Goal: Task Accomplishment & Management: Manage account settings

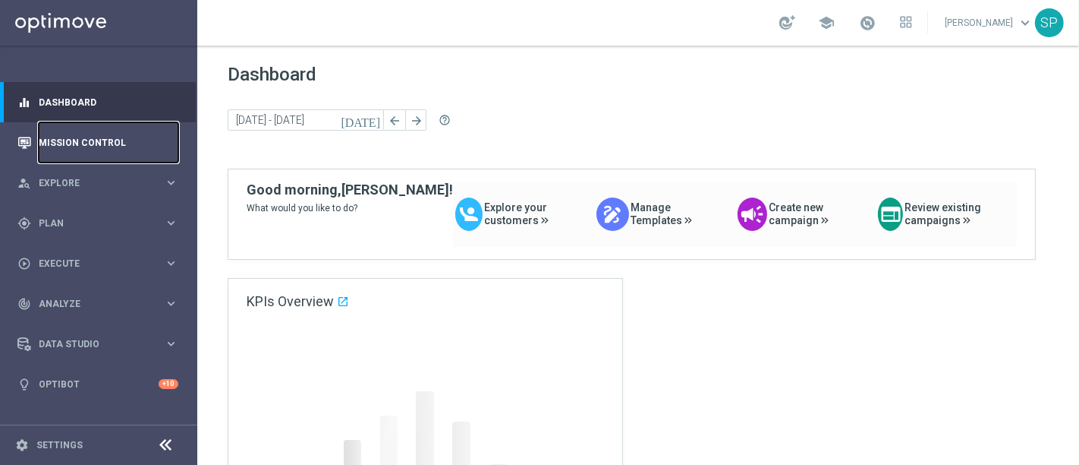
click at [135, 152] on link "Mission Control" at bounding box center [109, 142] width 140 height 40
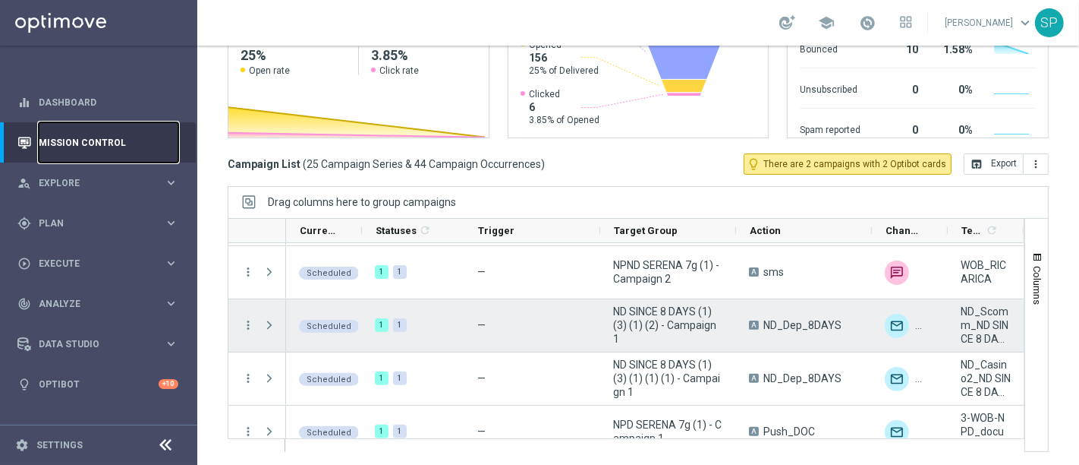
scroll to position [165, 0]
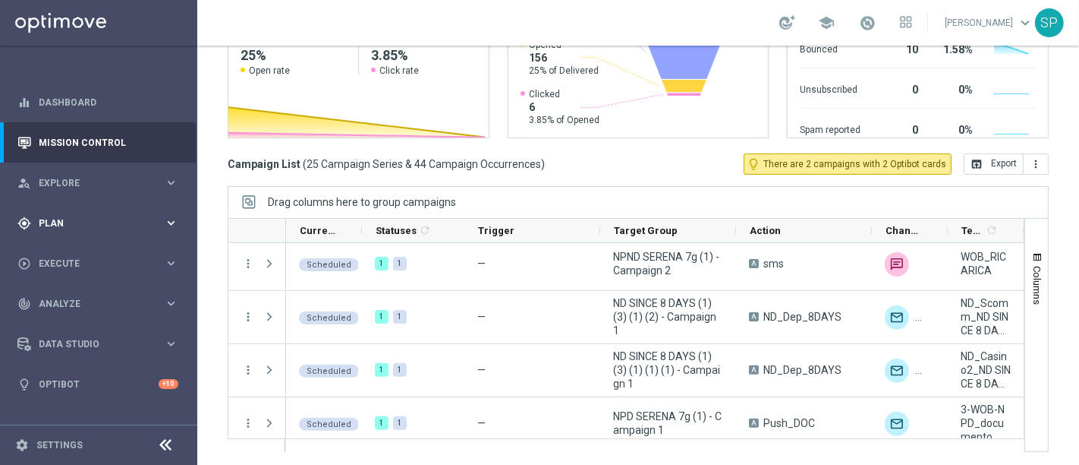
click at [41, 235] on div "gps_fixed Plan keyboard_arrow_right" at bounding box center [98, 223] width 196 height 40
click at [61, 321] on link "Streams" at bounding box center [98, 323] width 118 height 12
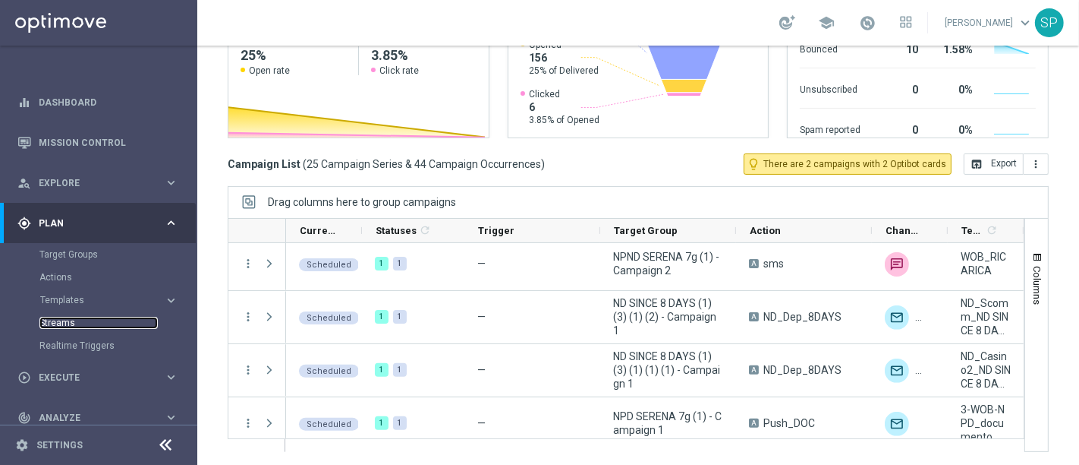
click at [61, 321] on link "Streams" at bounding box center [98, 323] width 118 height 12
click at [52, 322] on link "Streams" at bounding box center [98, 323] width 118 height 12
click at [55, 345] on link "Realtime Triggers" at bounding box center [98, 345] width 118 height 12
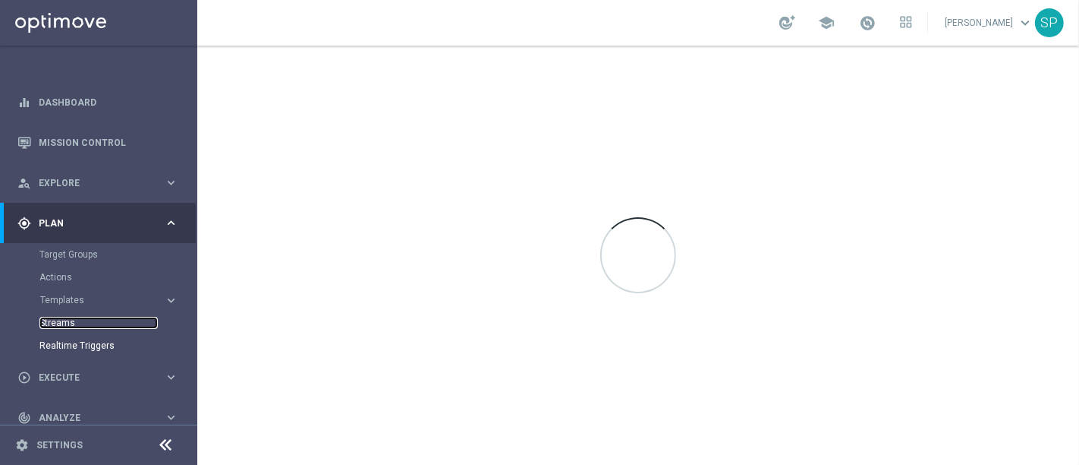
click at [62, 328] on link "Streams" at bounding box center [98, 323] width 118 height 12
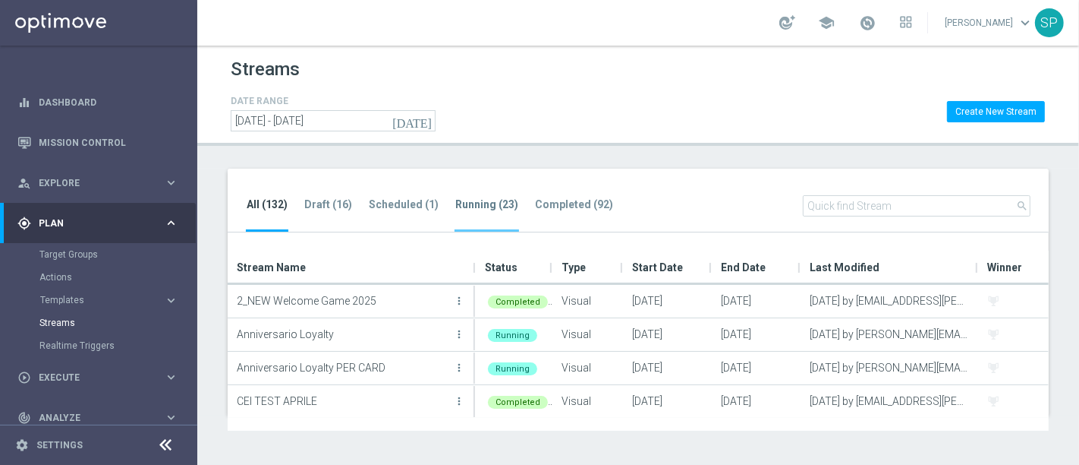
click at [471, 202] on tab-header "Running (23)" at bounding box center [486, 204] width 63 height 13
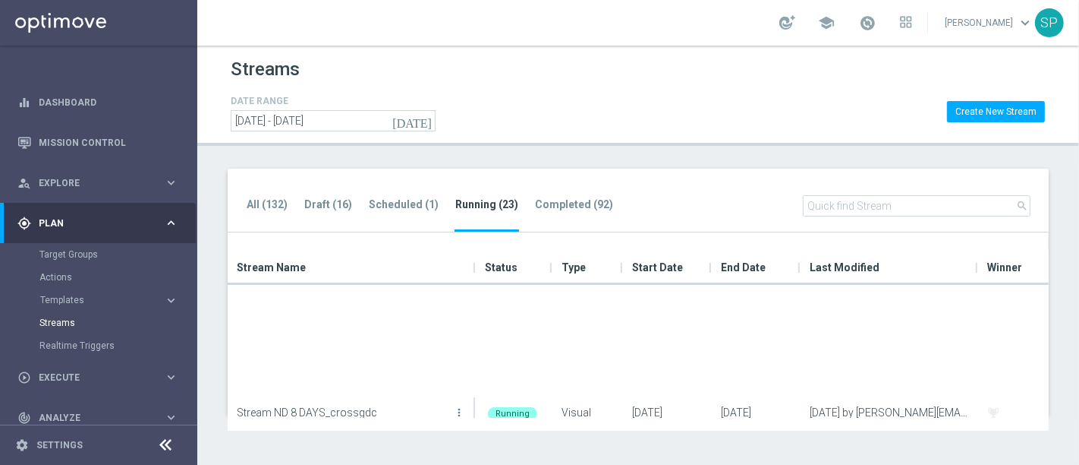
scroll to position [635, 0]
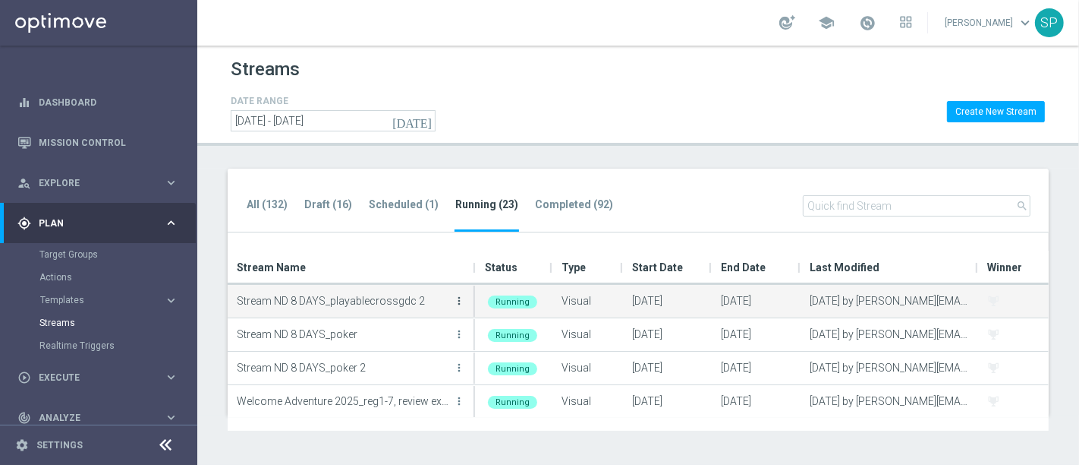
click at [461, 299] on icon "more_vert" at bounding box center [459, 301] width 12 height 12
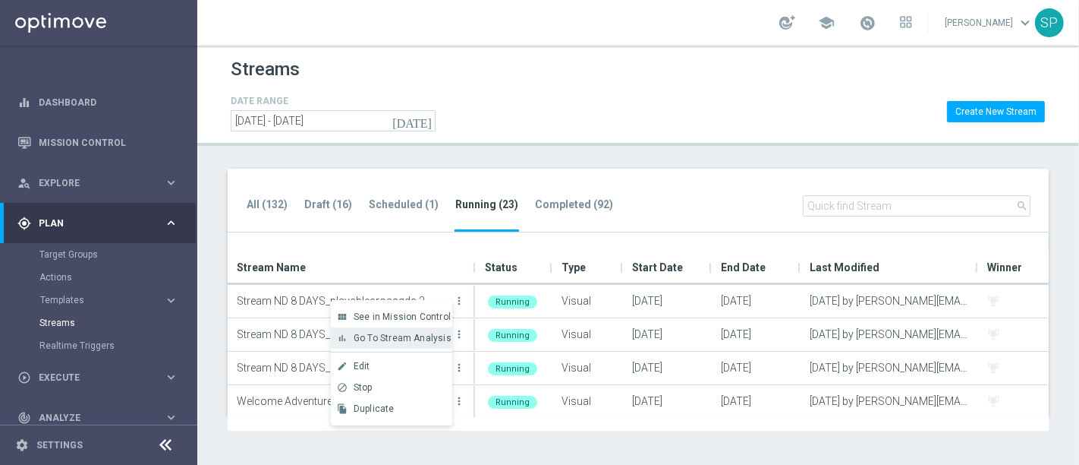
click at [437, 342] on span "Go To Stream Analysis" at bounding box center [403, 338] width 98 height 11
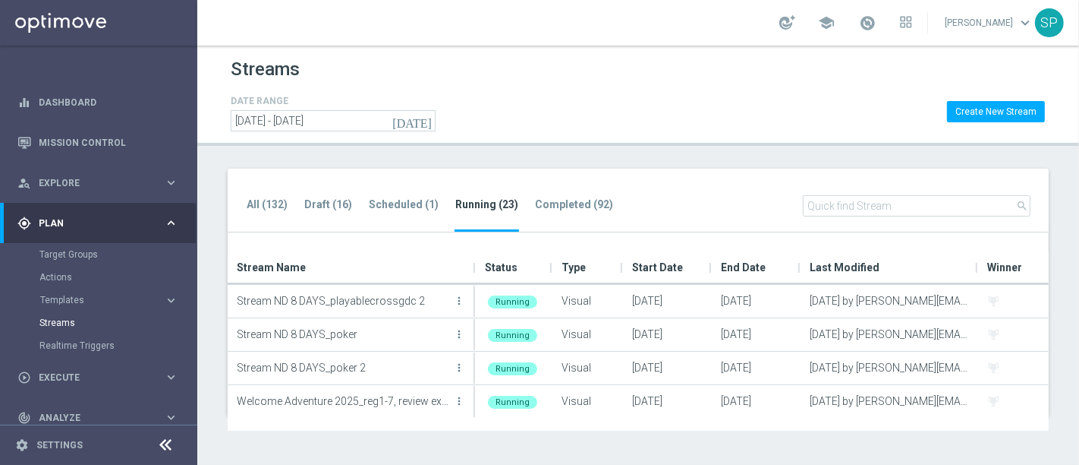
click at [86, 261] on div "Target Groups" at bounding box center [117, 254] width 156 height 23
click at [76, 259] on link "Target Groups" at bounding box center [98, 254] width 118 height 12
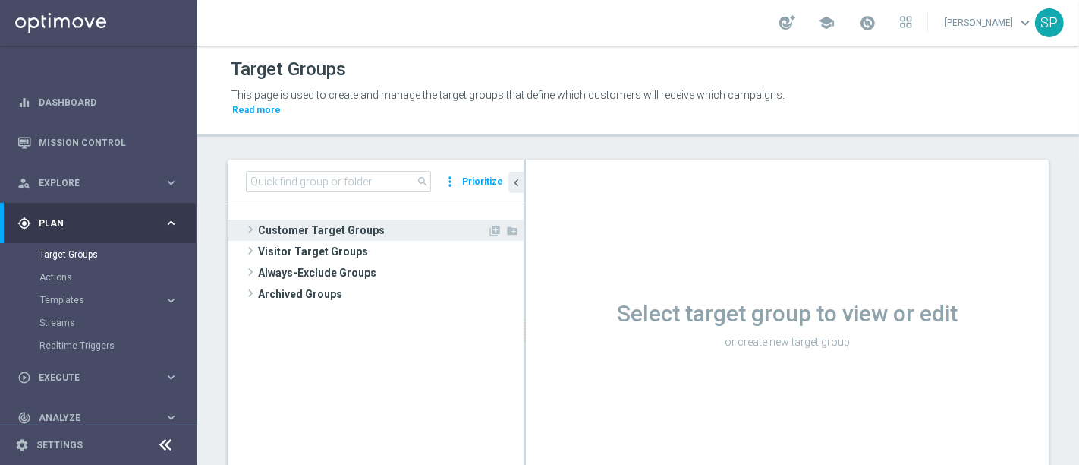
click at [381, 224] on span "Customer Target Groups" at bounding box center [372, 229] width 229 height 21
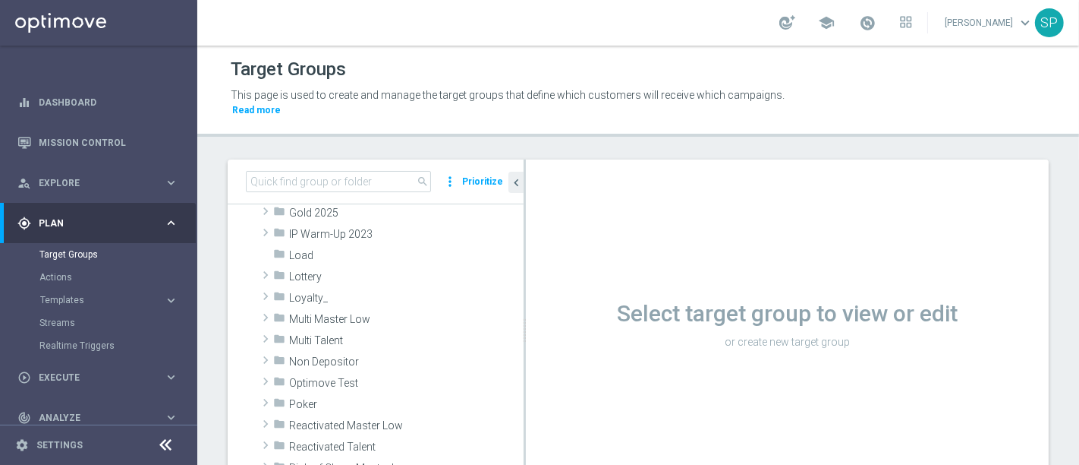
scroll to position [338, 0]
click at [358, 355] on span "Non Depositor" at bounding box center [370, 361] width 163 height 13
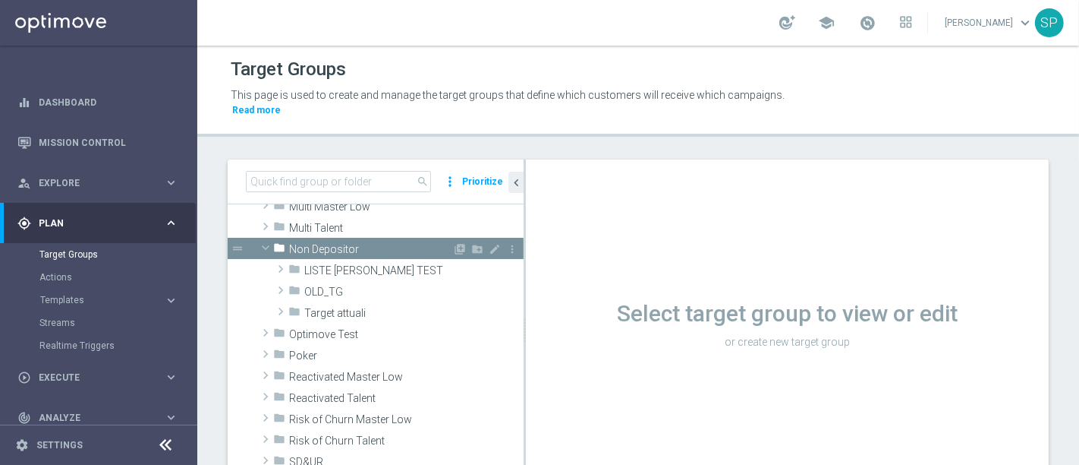
scroll to position [450, 0]
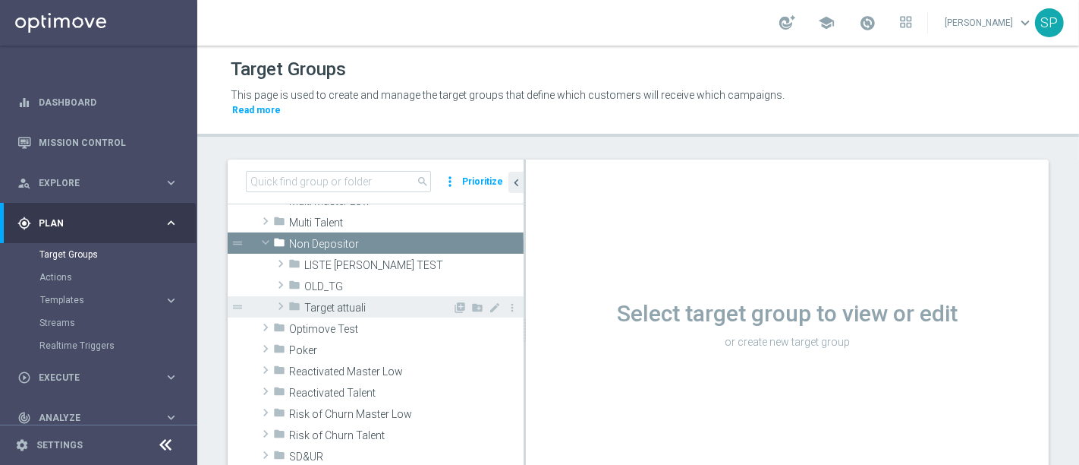
click at [373, 301] on span "Target attuali" at bounding box center [378, 307] width 148 height 13
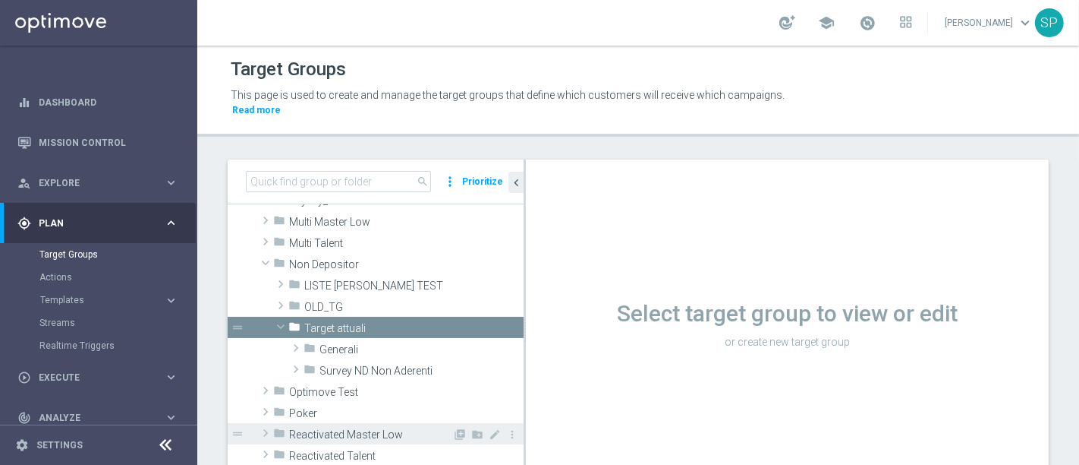
scroll to position [431, 0]
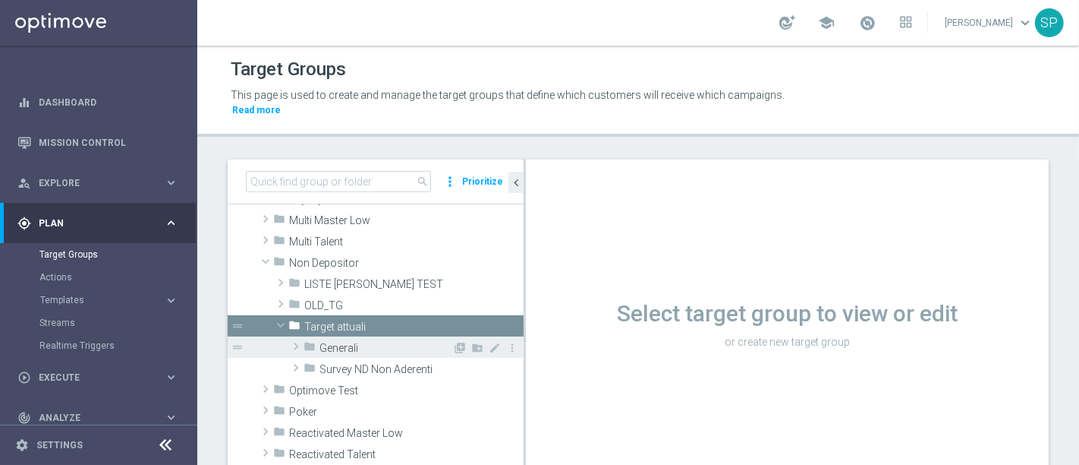
click at [391, 342] on span "Generali" at bounding box center [386, 348] width 133 height 13
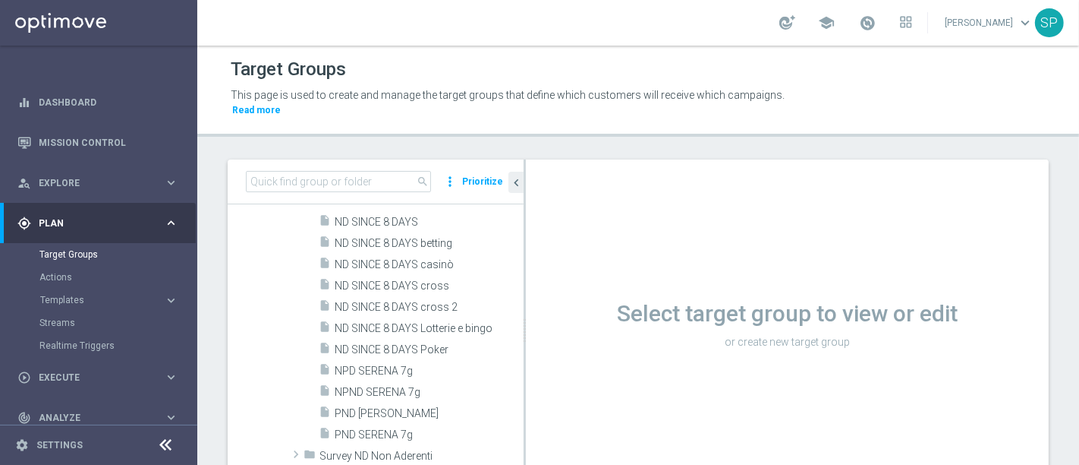
scroll to position [734, 0]
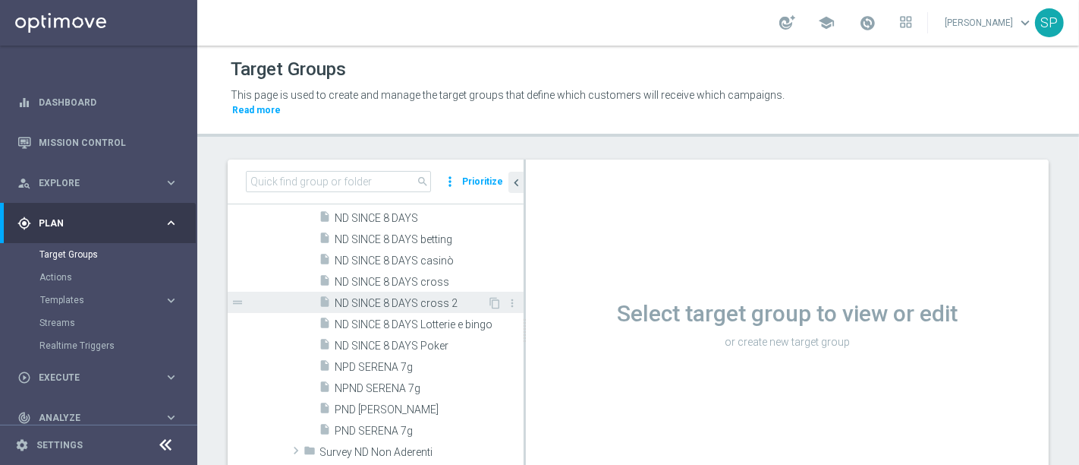
click at [446, 297] on span "ND SINCE 8 DAYS cross 2" at bounding box center [411, 303] width 153 height 13
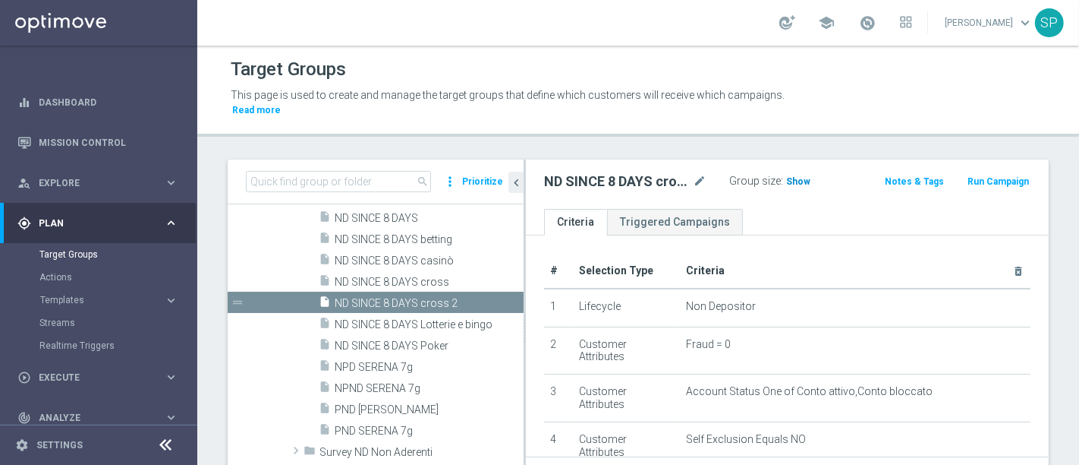
click at [796, 176] on span "Show" at bounding box center [798, 181] width 24 height 11
click at [876, 24] on span at bounding box center [867, 22] width 17 height 17
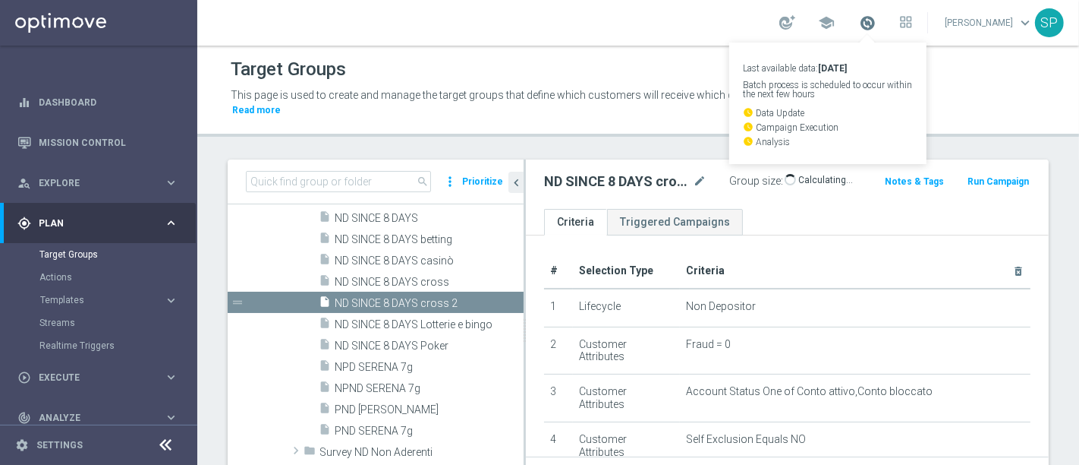
click at [876, 24] on span at bounding box center [867, 22] width 17 height 17
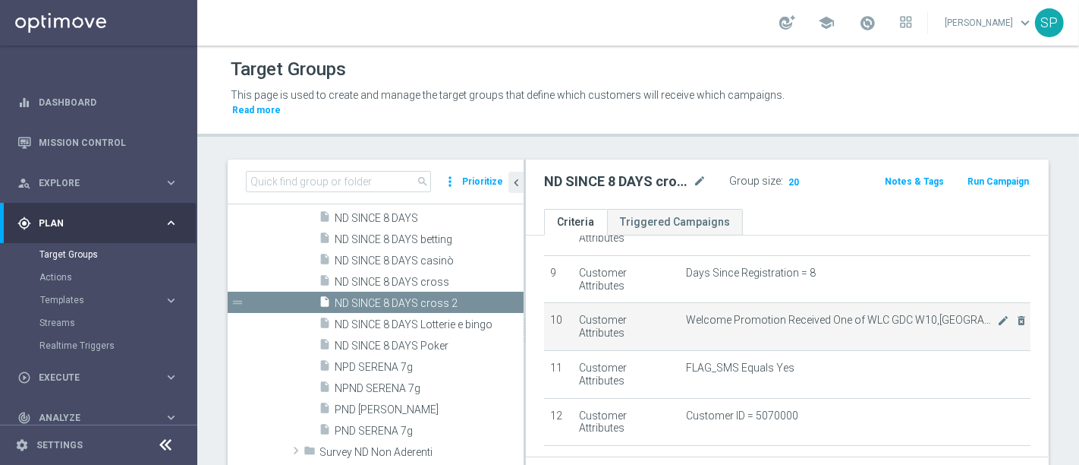
scroll to position [405, 0]
click at [998, 314] on icon "mode_edit" at bounding box center [1004, 320] width 12 height 12
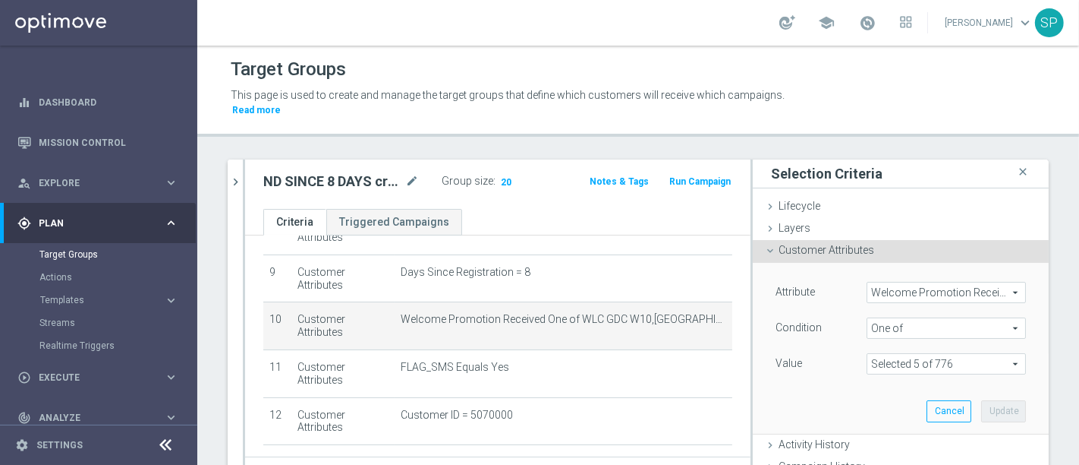
click at [972, 354] on span at bounding box center [947, 364] width 158 height 20
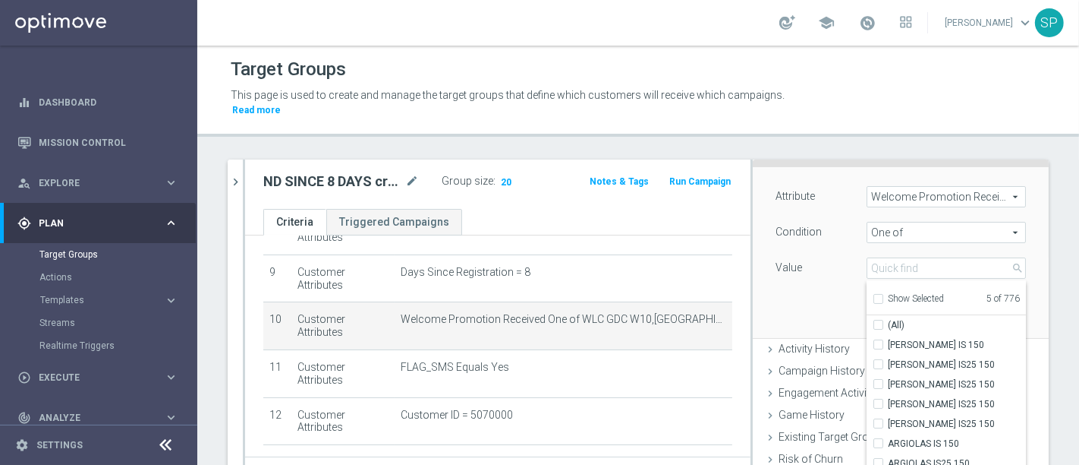
scroll to position [97, 0]
click at [924, 292] on span "Show Selected" at bounding box center [916, 297] width 56 height 11
click at [883, 295] on input "Show Selected" at bounding box center [878, 300] width 10 height 10
checkbox input "true"
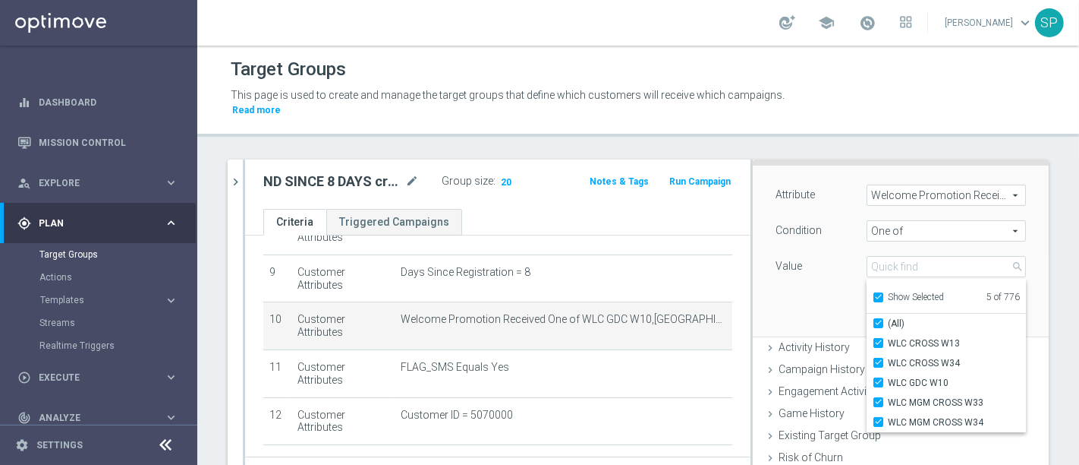
click at [837, 270] on div "Attribute Welcome Promotion Received Welcome Promotion Received arrow_drop_down…" at bounding box center [900, 250] width 273 height 170
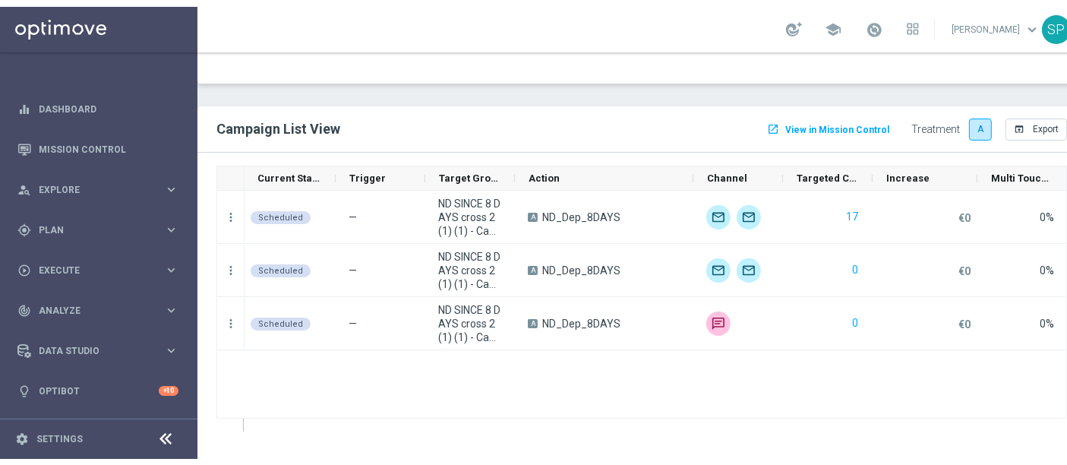
scroll to position [1108, 0]
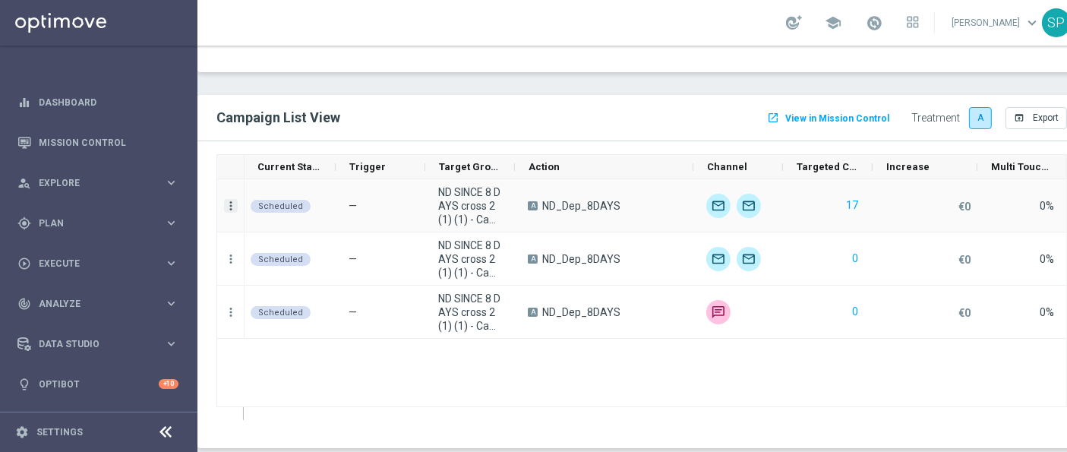
click at [228, 205] on icon "more_vert" at bounding box center [231, 206] width 14 height 14
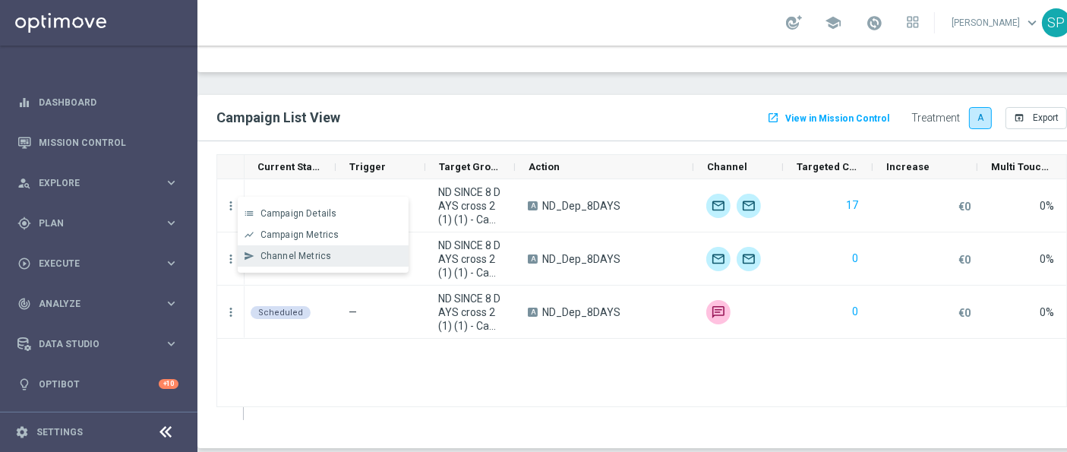
click at [334, 255] on div "Channel Metrics" at bounding box center [330, 256] width 141 height 11
